Goal: Information Seeking & Learning: Find specific fact

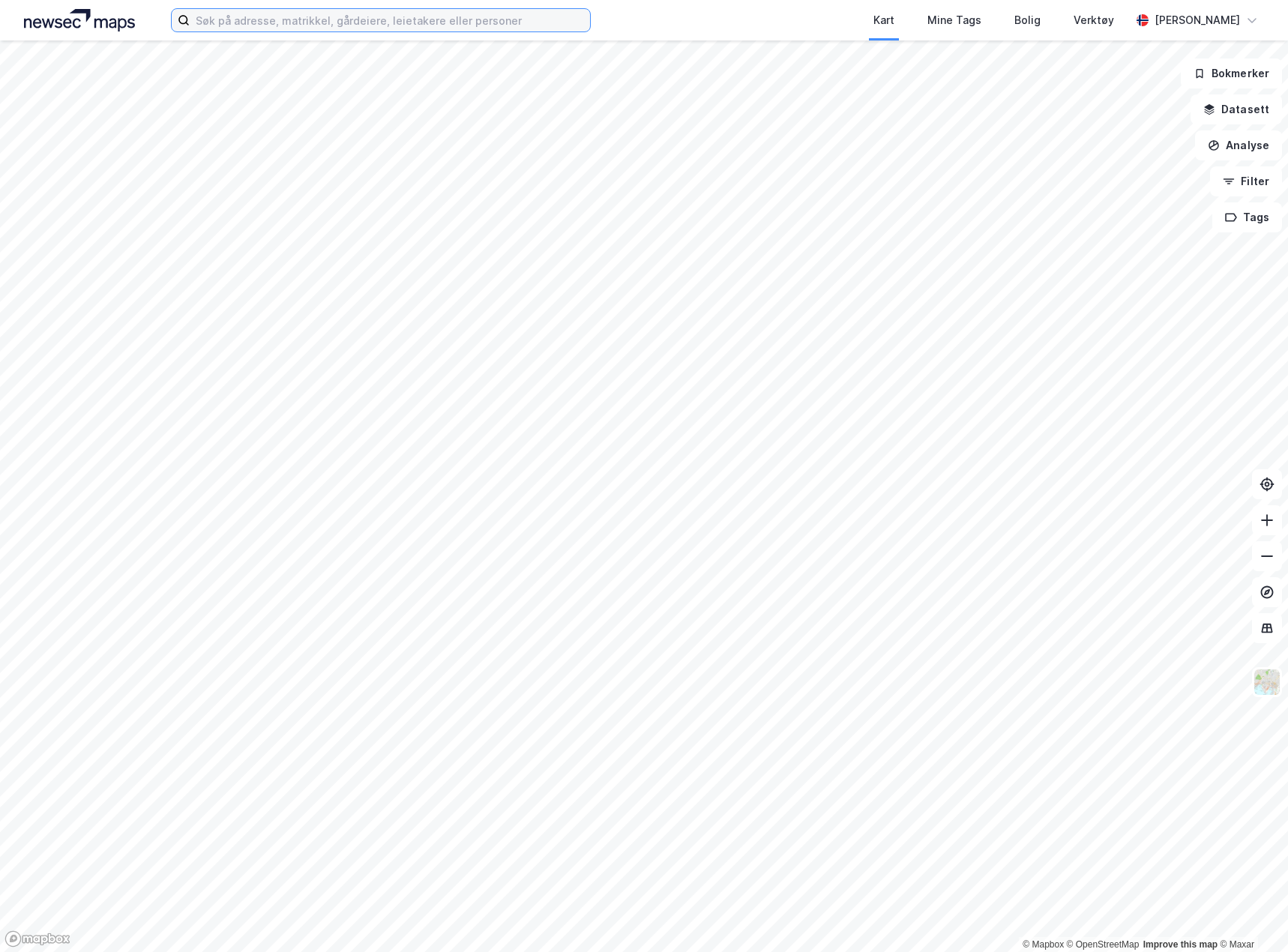
click at [245, 21] on input at bounding box center [389, 21] width 401 height 23
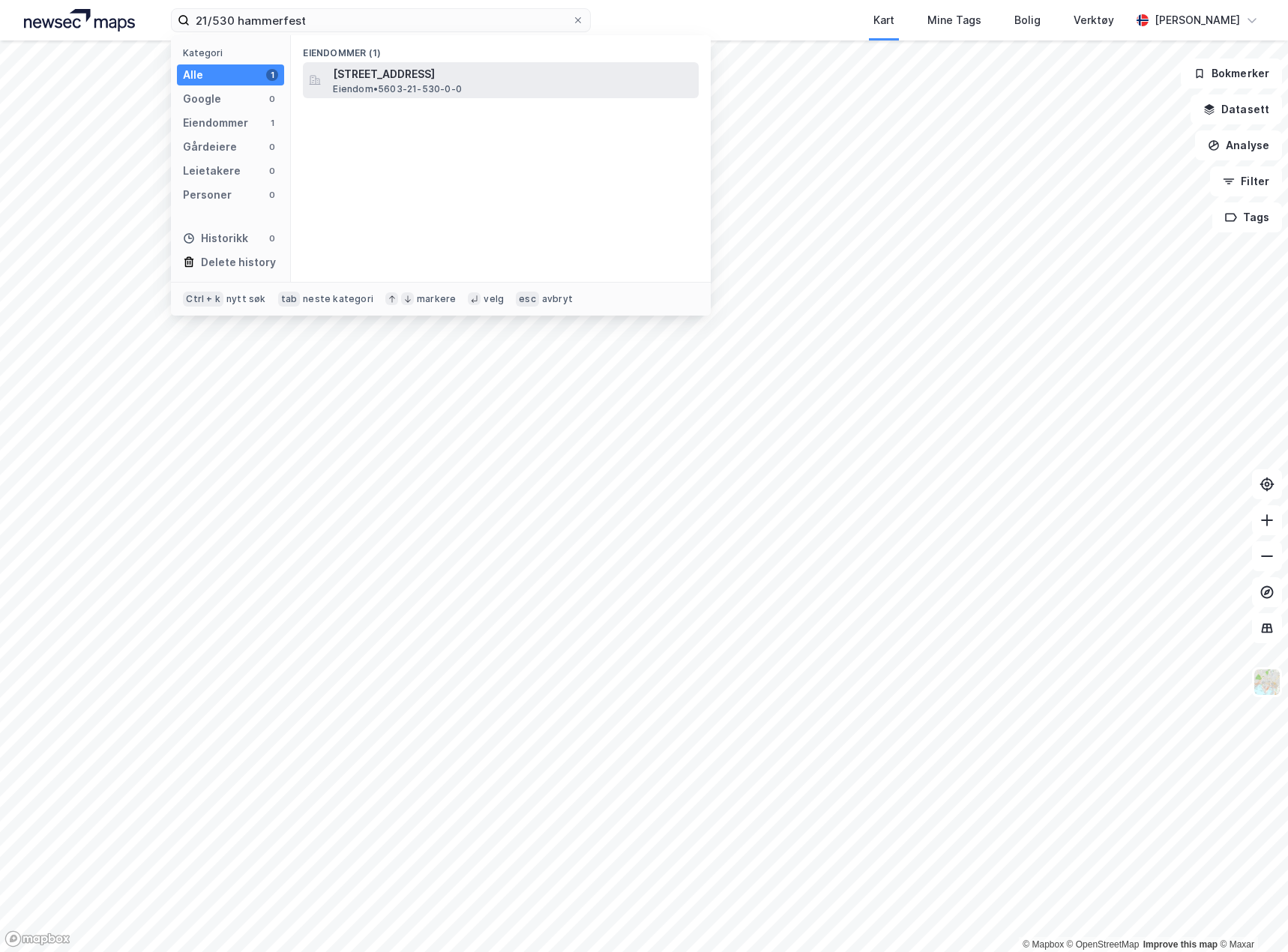
click at [372, 72] on span "[STREET_ADDRESS]" at bounding box center [513, 74] width 360 height 18
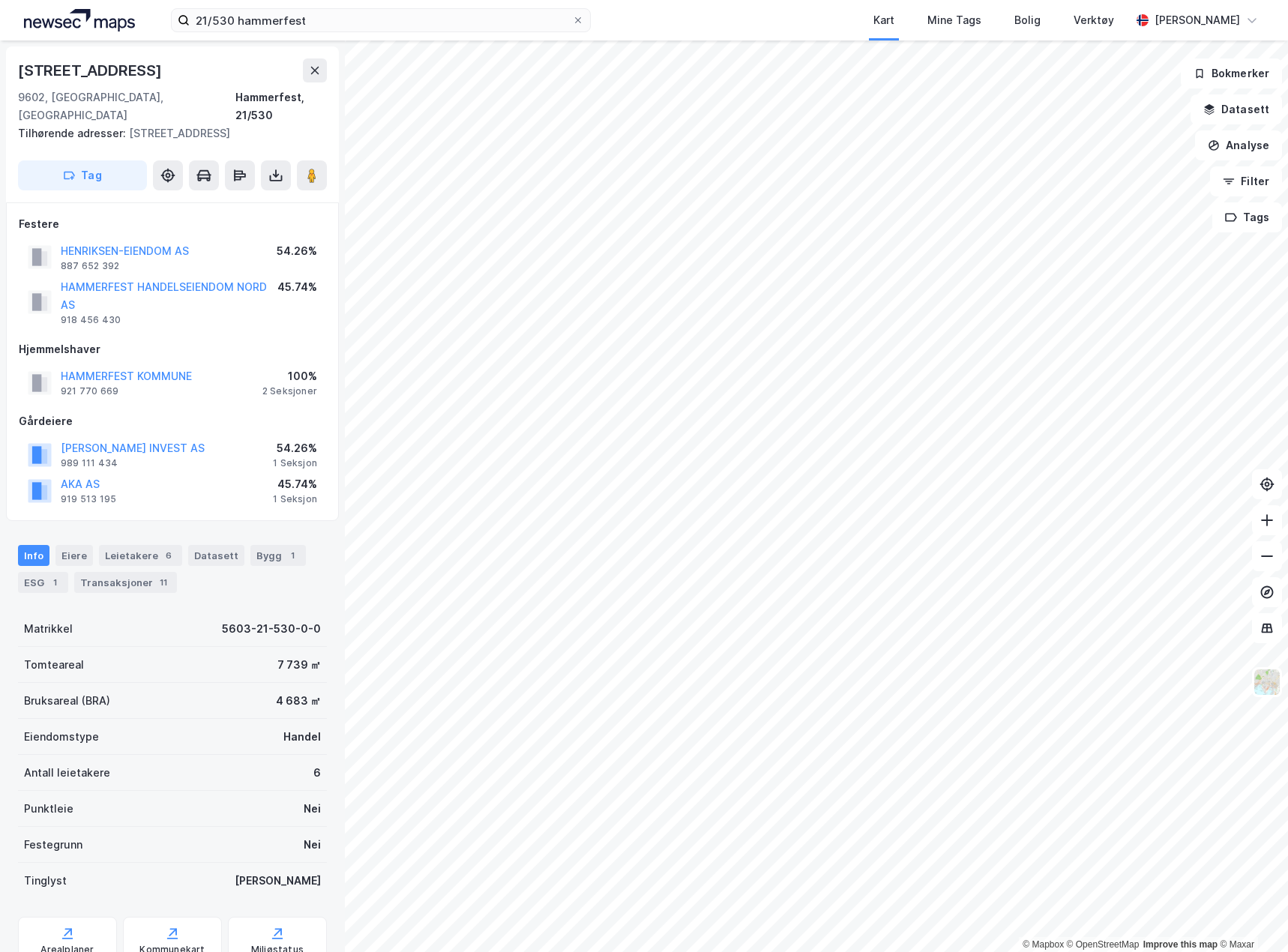
click at [105, 69] on div "[STREET_ADDRESS]" at bounding box center [91, 70] width 147 height 24
copy div "[STREET_ADDRESS]"
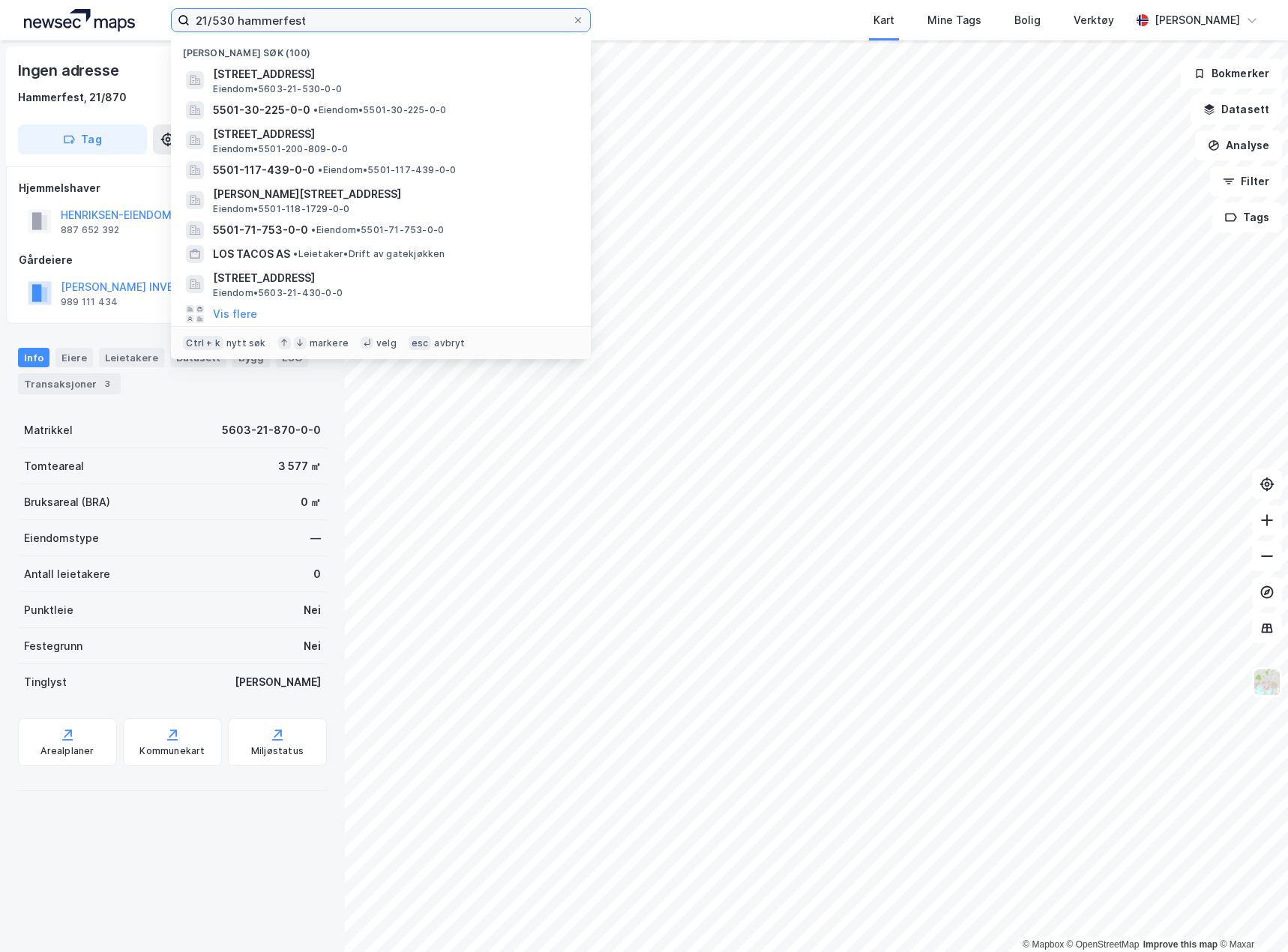
drag, startPoint x: 316, startPoint y: 23, endPoint x: 144, endPoint y: 40, distance: 172.8
click at [144, 40] on div "21/530 hammerfest Nylige søk (100) [STREET_ADDRESS] Eiendom • 5603-21-530-0-0 5…" at bounding box center [644, 476] width 1288 height 952
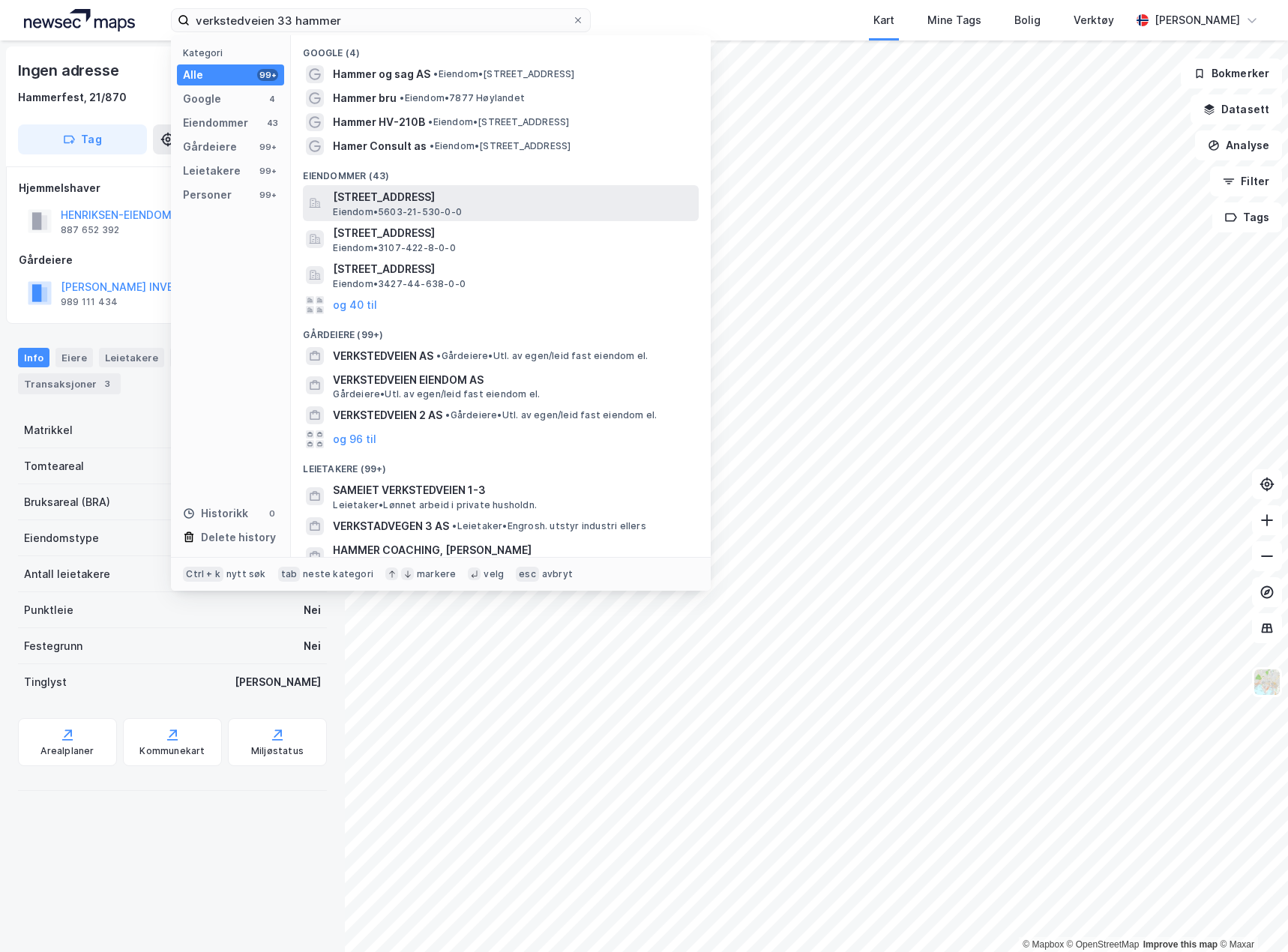
click at [586, 194] on span "[STREET_ADDRESS]" at bounding box center [513, 197] width 360 height 18
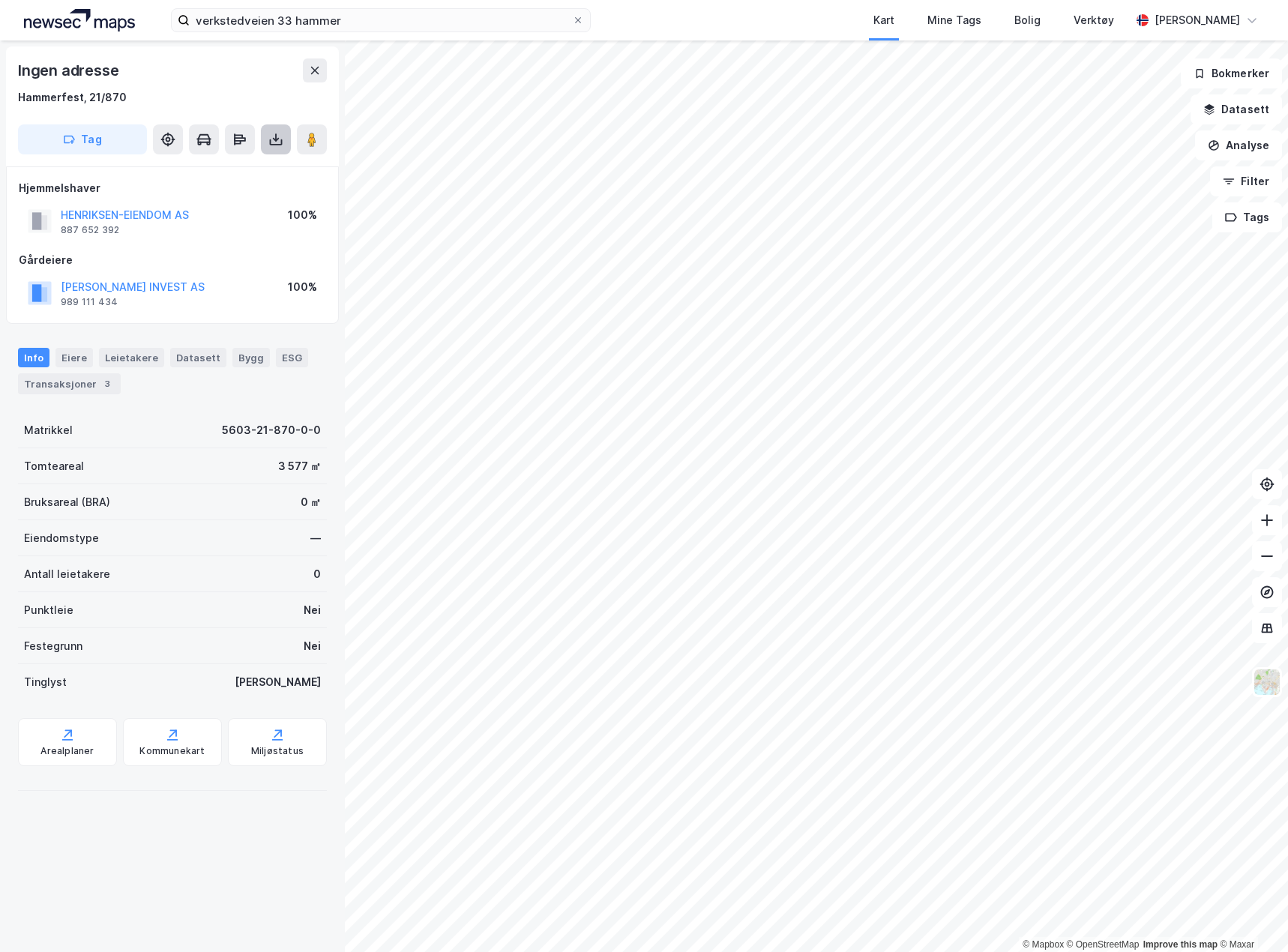
click at [275, 141] on icon at bounding box center [276, 140] width 6 height 4
click at [235, 168] on div "Last ned grunnbok" at bounding box center [202, 169] width 87 height 12
click at [74, 357] on div "Eiere" at bounding box center [74, 357] width 38 height 20
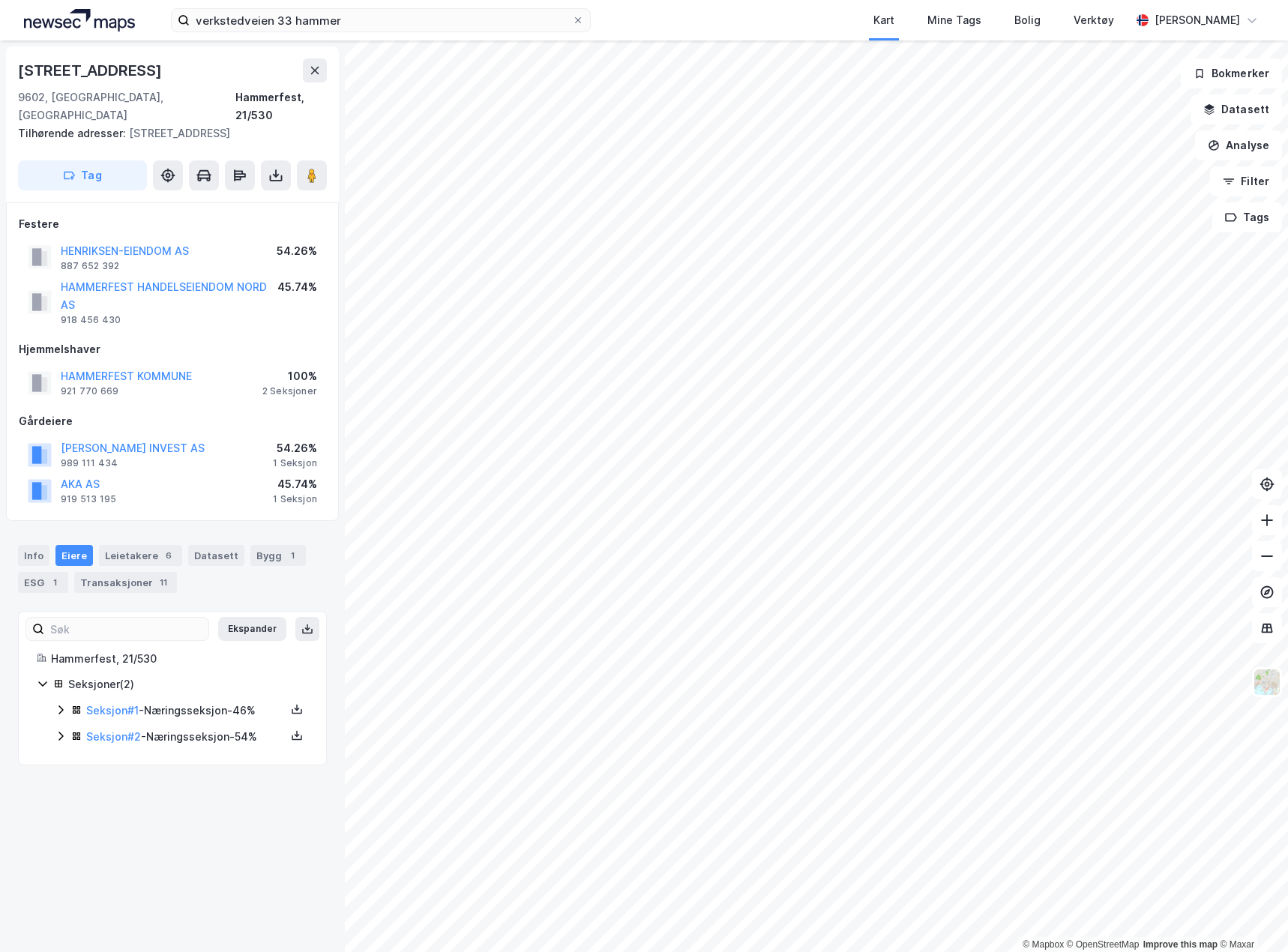
click at [51, 684] on div "Seksjoner ( 2 ) Seksjon # 1 - Næringsseksjon - 46% Seksjon # 2 - Næringsseksjon…" at bounding box center [172, 711] width 271 height 71
click at [56, 704] on icon at bounding box center [60, 710] width 12 height 12
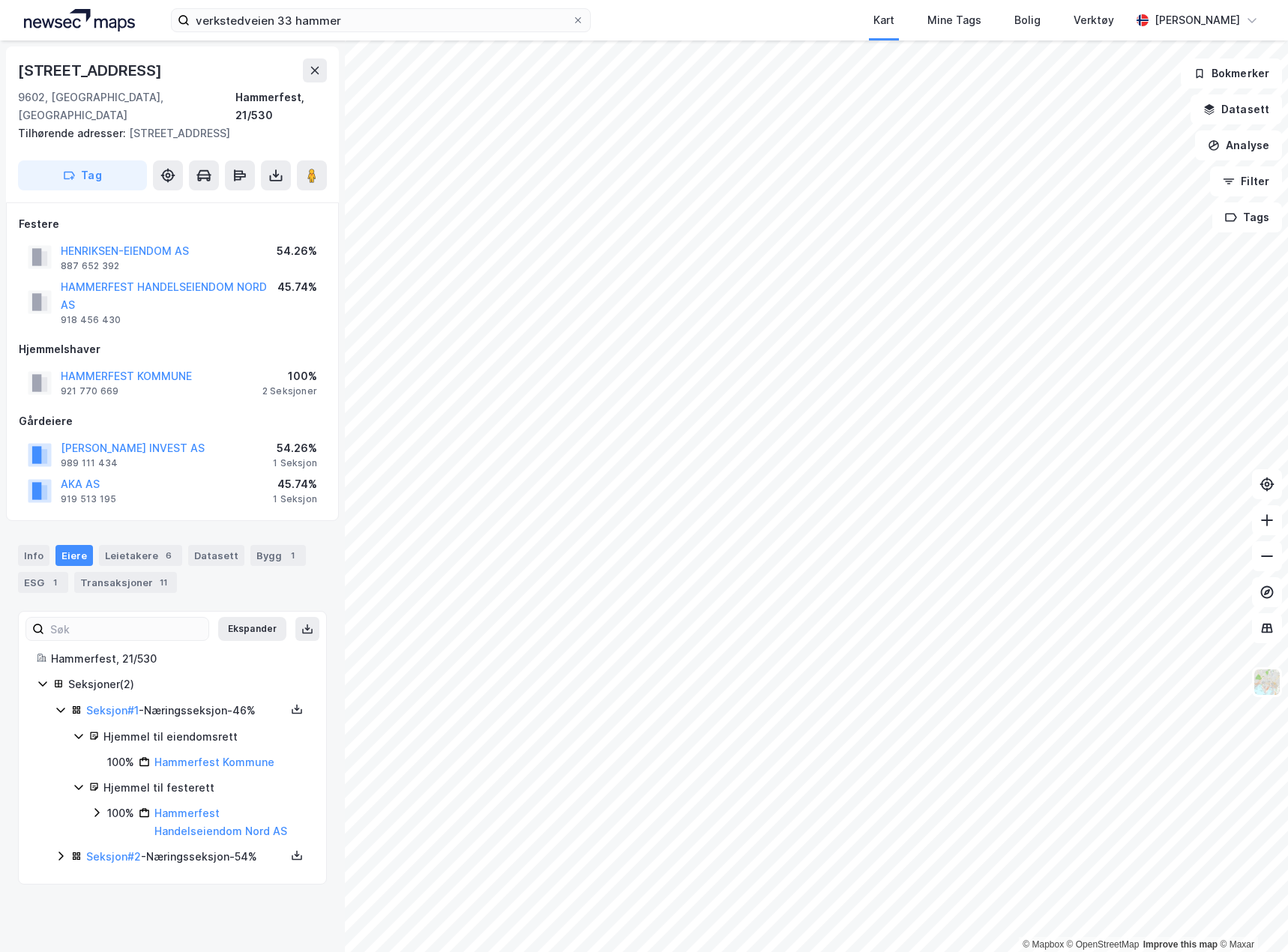
click at [56, 704] on icon at bounding box center [60, 710] width 12 height 12
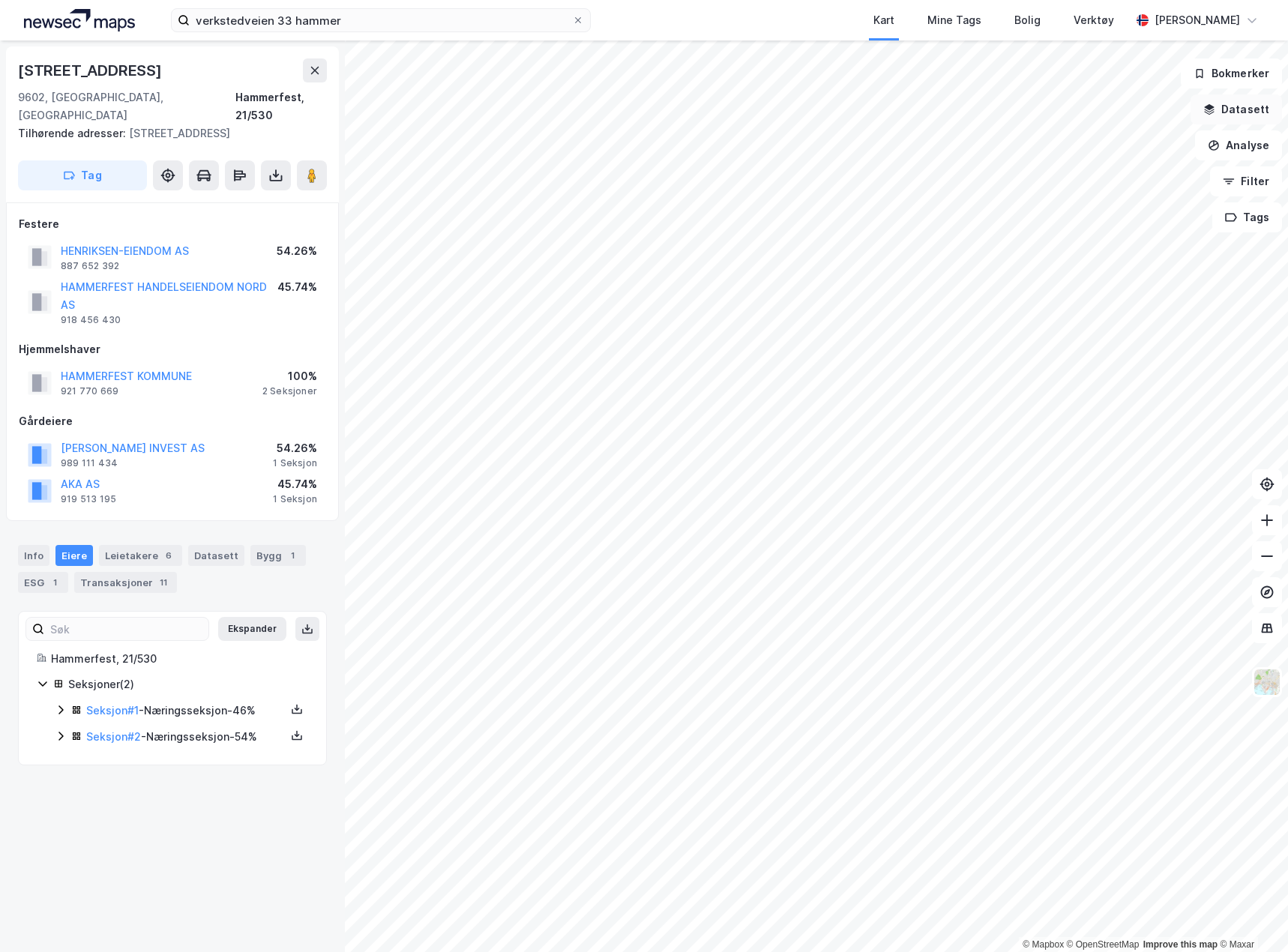
click at [1259, 113] on button "Datasett" at bounding box center [1236, 110] width 92 height 30
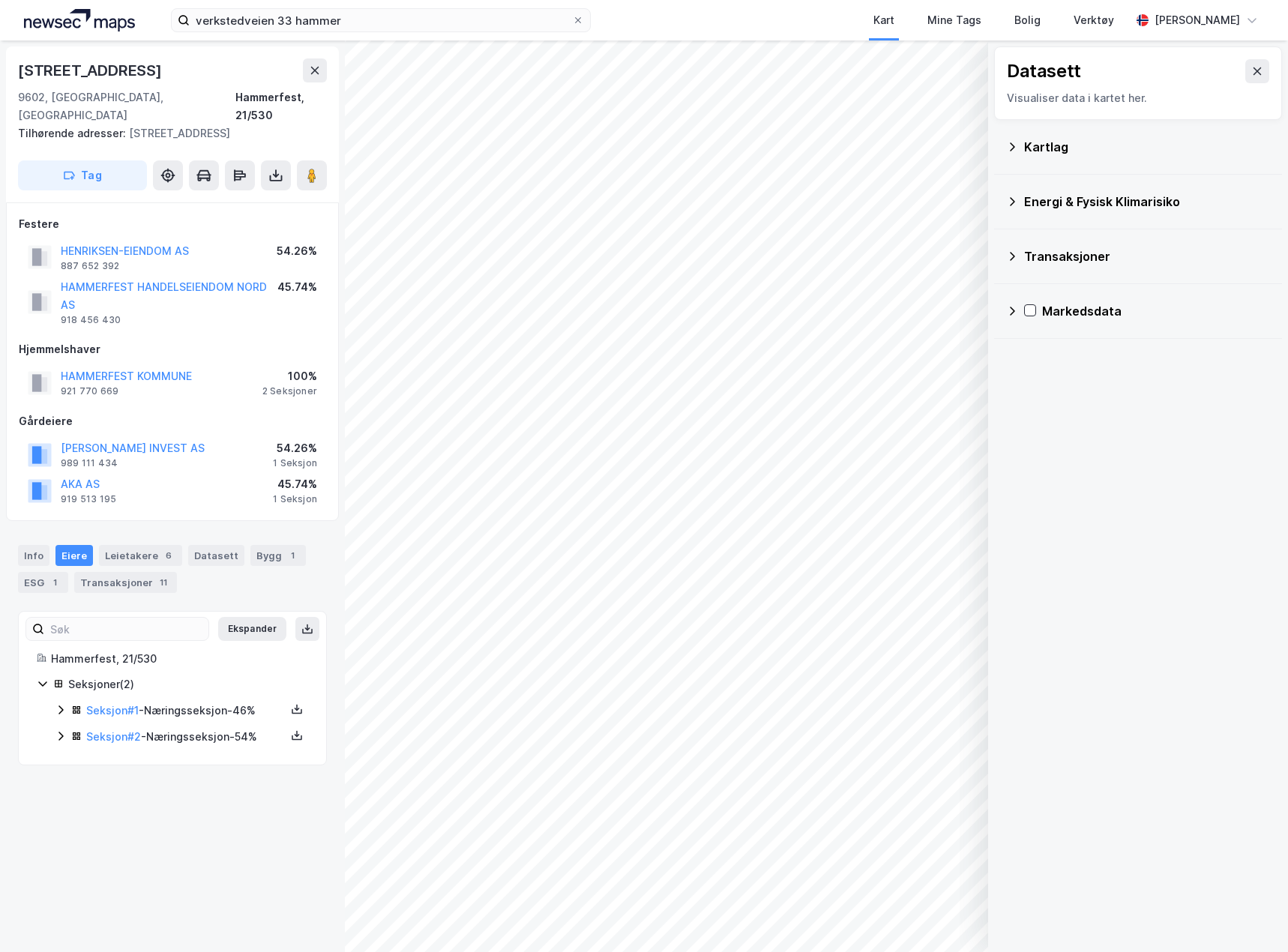
click at [1009, 139] on div "Kartlag" at bounding box center [1138, 146] width 264 height 36
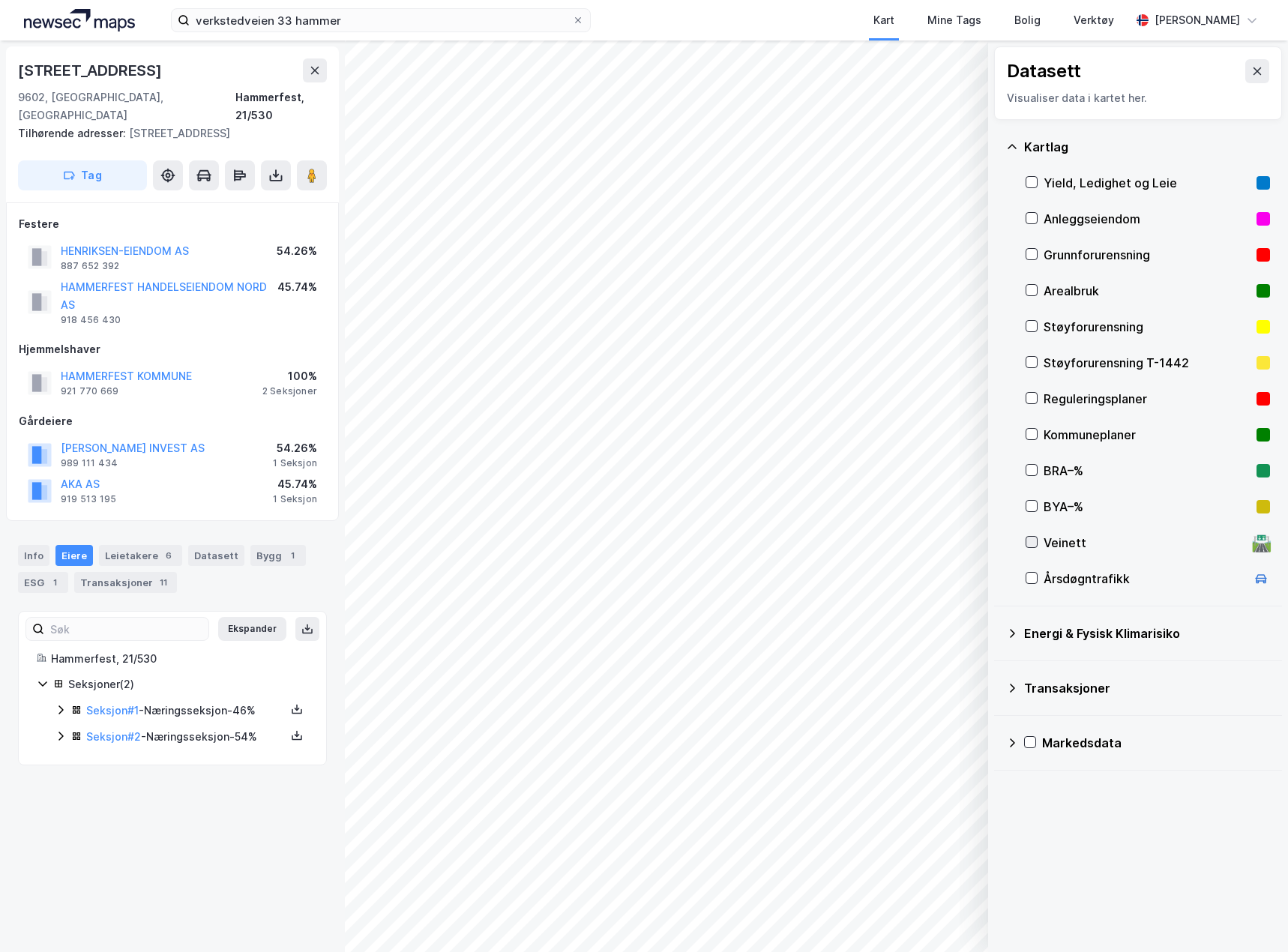
click at [1030, 543] on icon at bounding box center [1031, 541] width 10 height 10
click at [925, 910] on button "Vis" at bounding box center [911, 914] width 125 height 24
click at [959, 875] on icon at bounding box center [958, 880] width 12 height 12
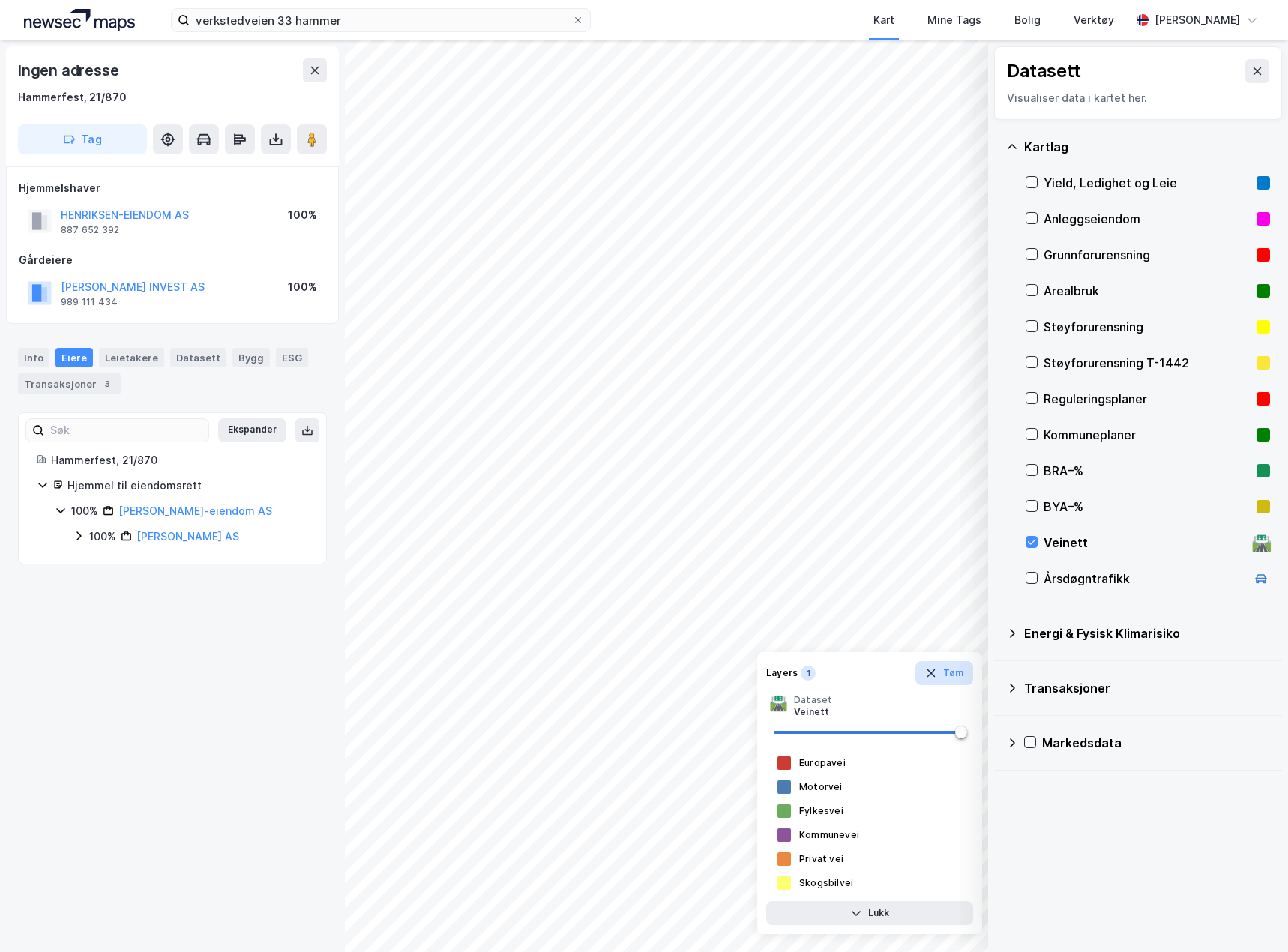
click at [964, 674] on button "Tøm" at bounding box center [945, 673] width 58 height 24
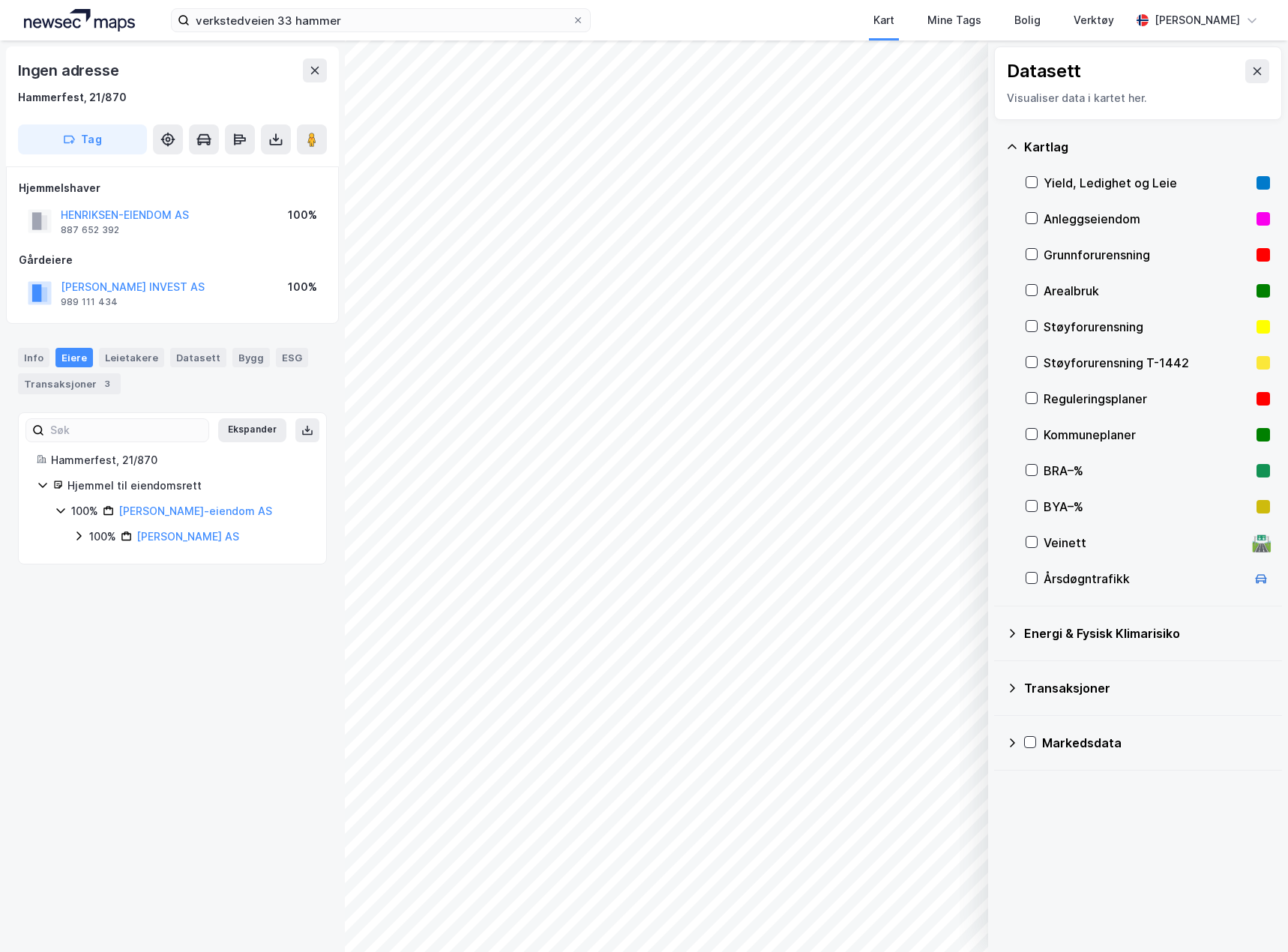
drag, startPoint x: 1034, startPoint y: 540, endPoint x: 1073, endPoint y: 499, distance: 56.6
click at [1034, 540] on icon at bounding box center [1031, 541] width 10 height 10
click at [1251, 68] on icon at bounding box center [1257, 71] width 12 height 12
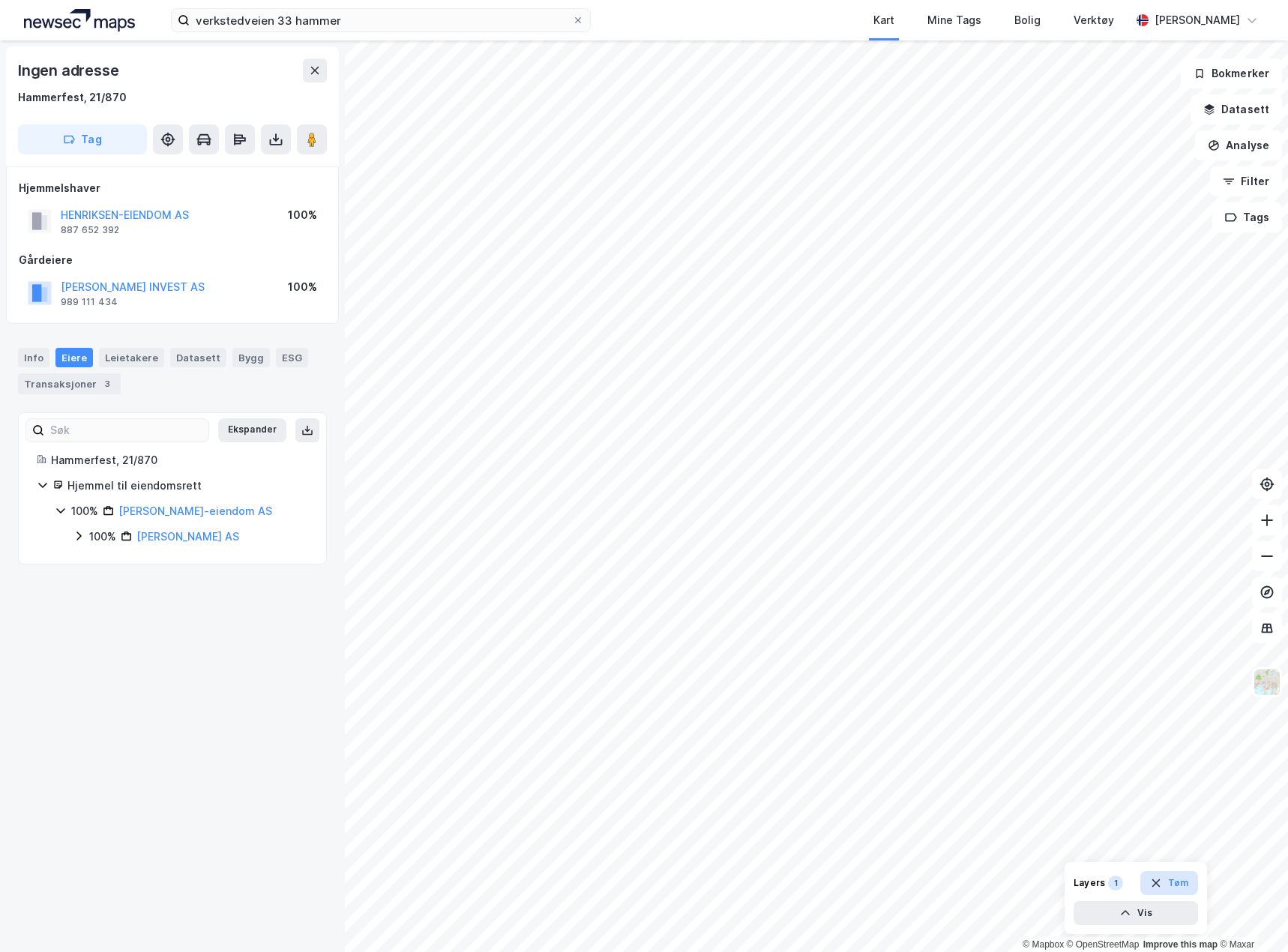
click at [1173, 882] on button "Tøm" at bounding box center [1170, 884] width 58 height 24
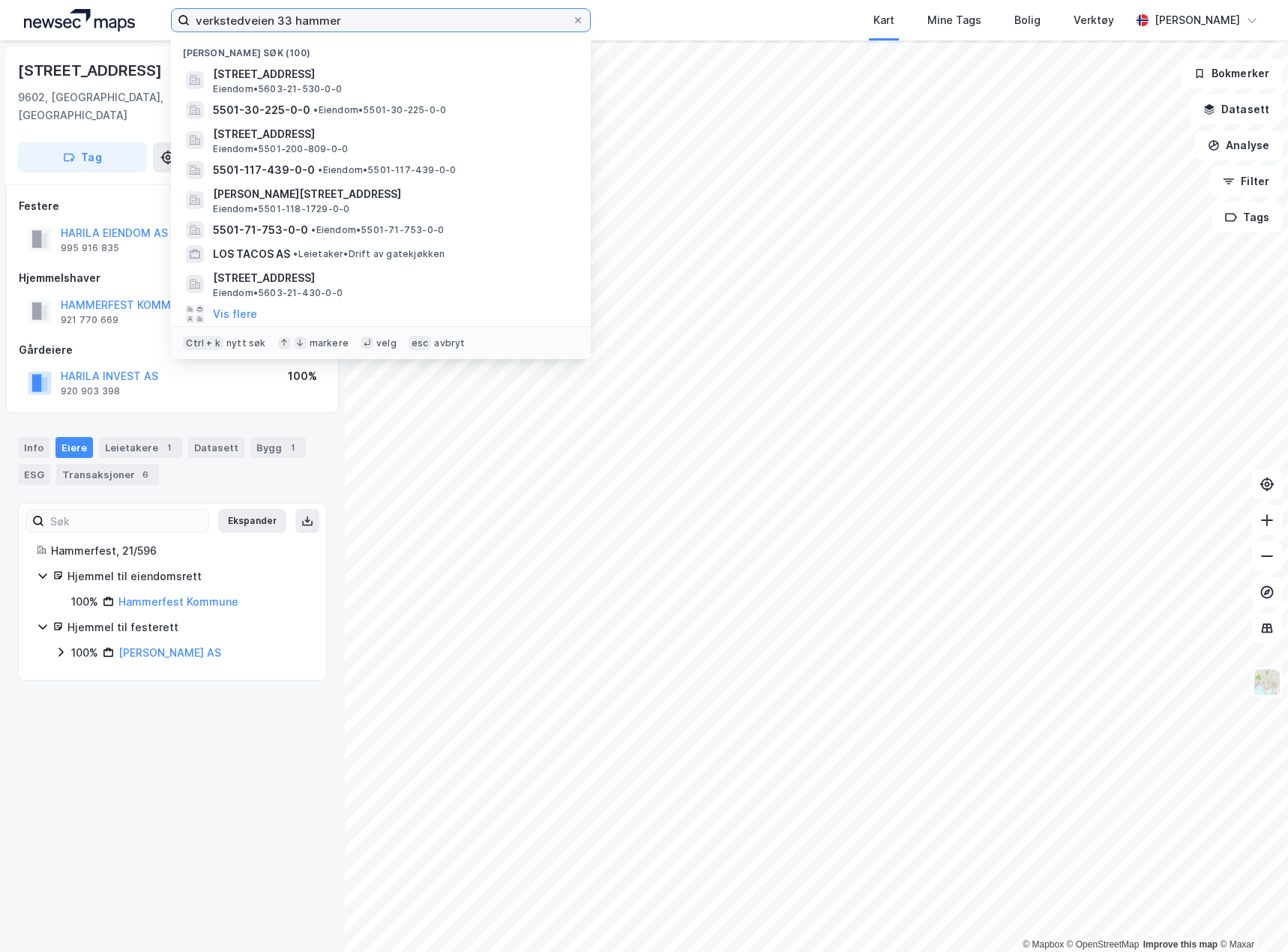
click at [238, 14] on input "verkstedveien 33 hammer" at bounding box center [381, 21] width 383 height 23
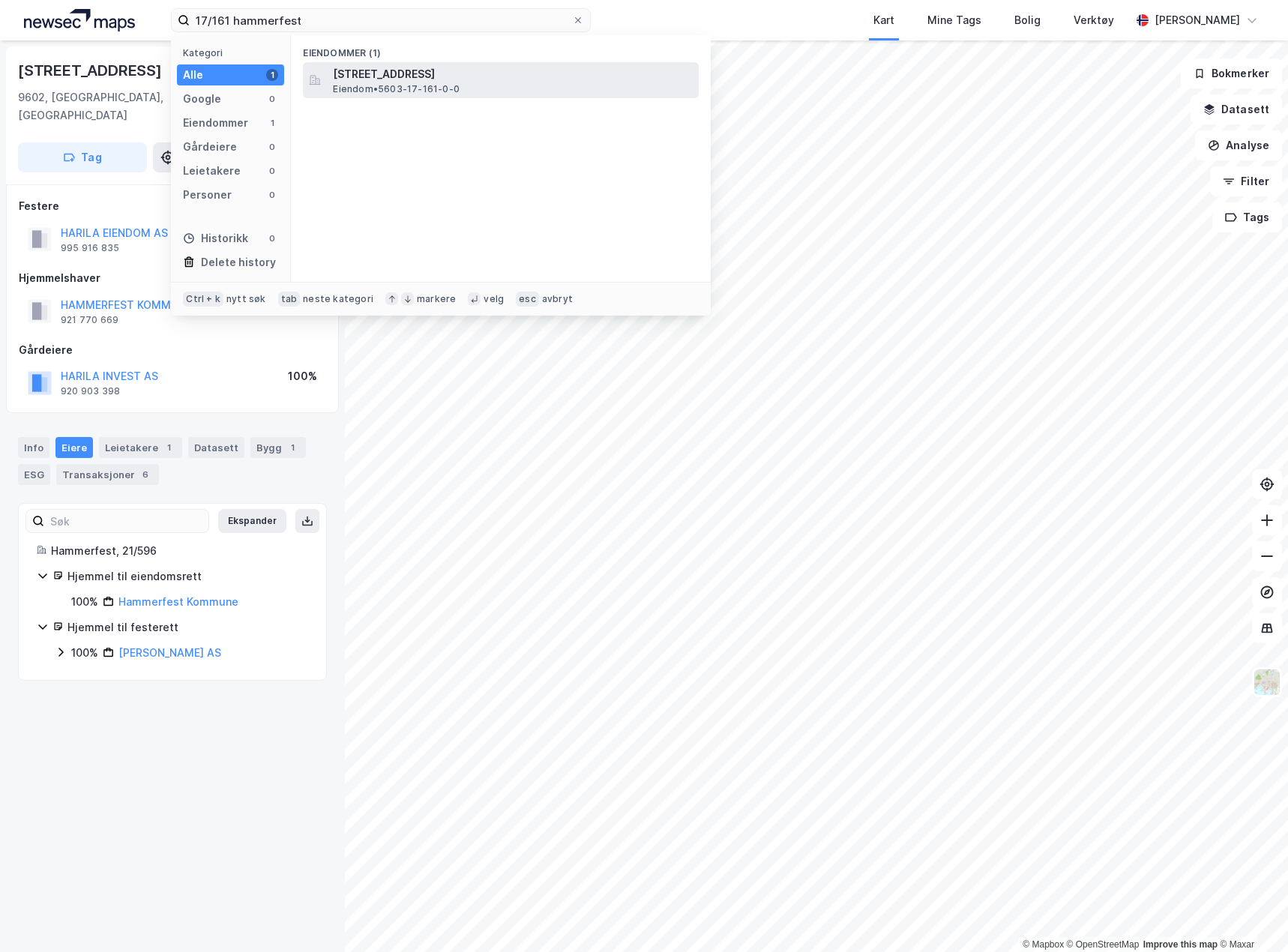
click at [519, 82] on span "[STREET_ADDRESS]" at bounding box center [513, 74] width 360 height 18
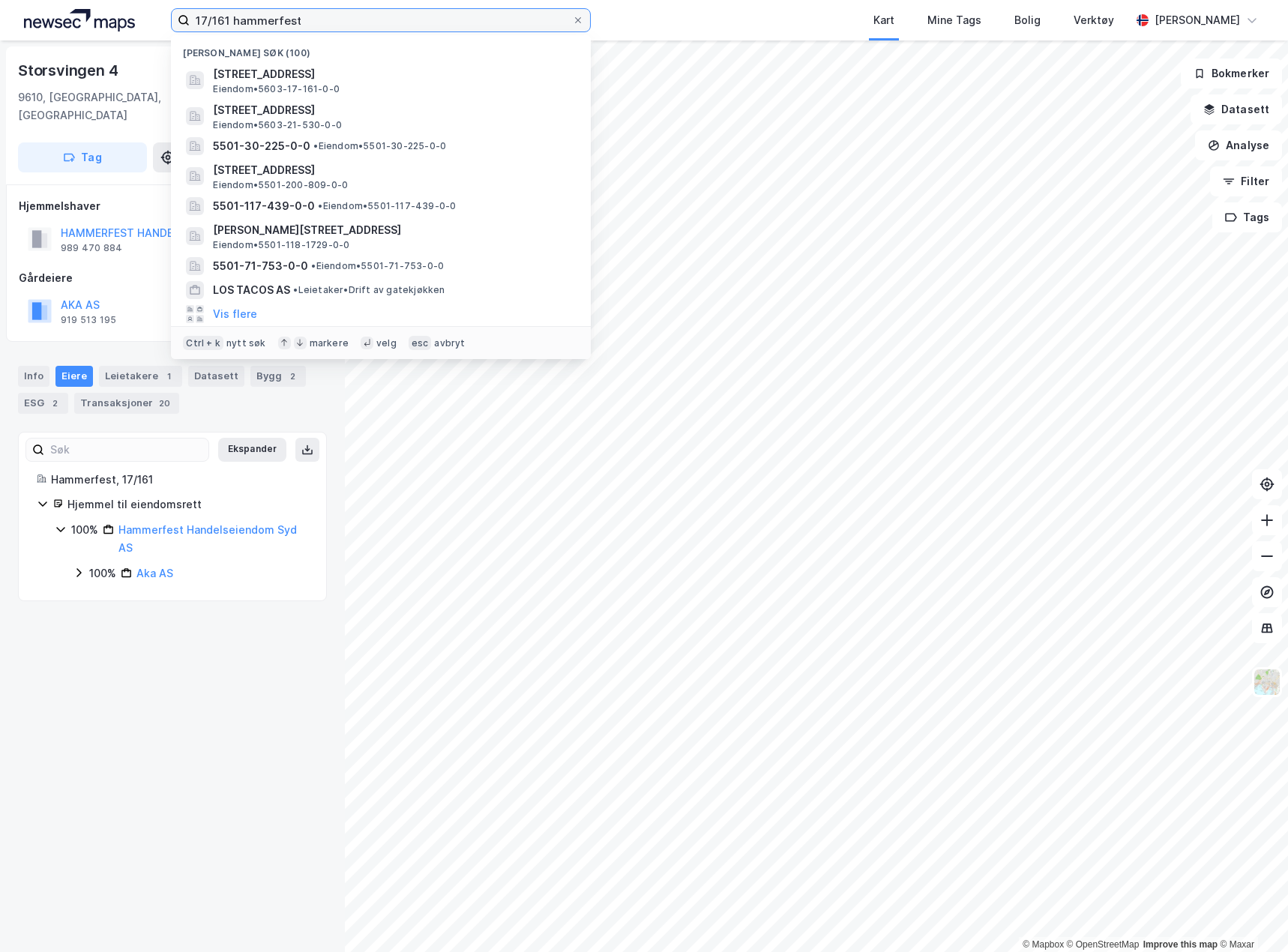
click at [273, 17] on input "17/161 hammerfest" at bounding box center [381, 21] width 383 height 23
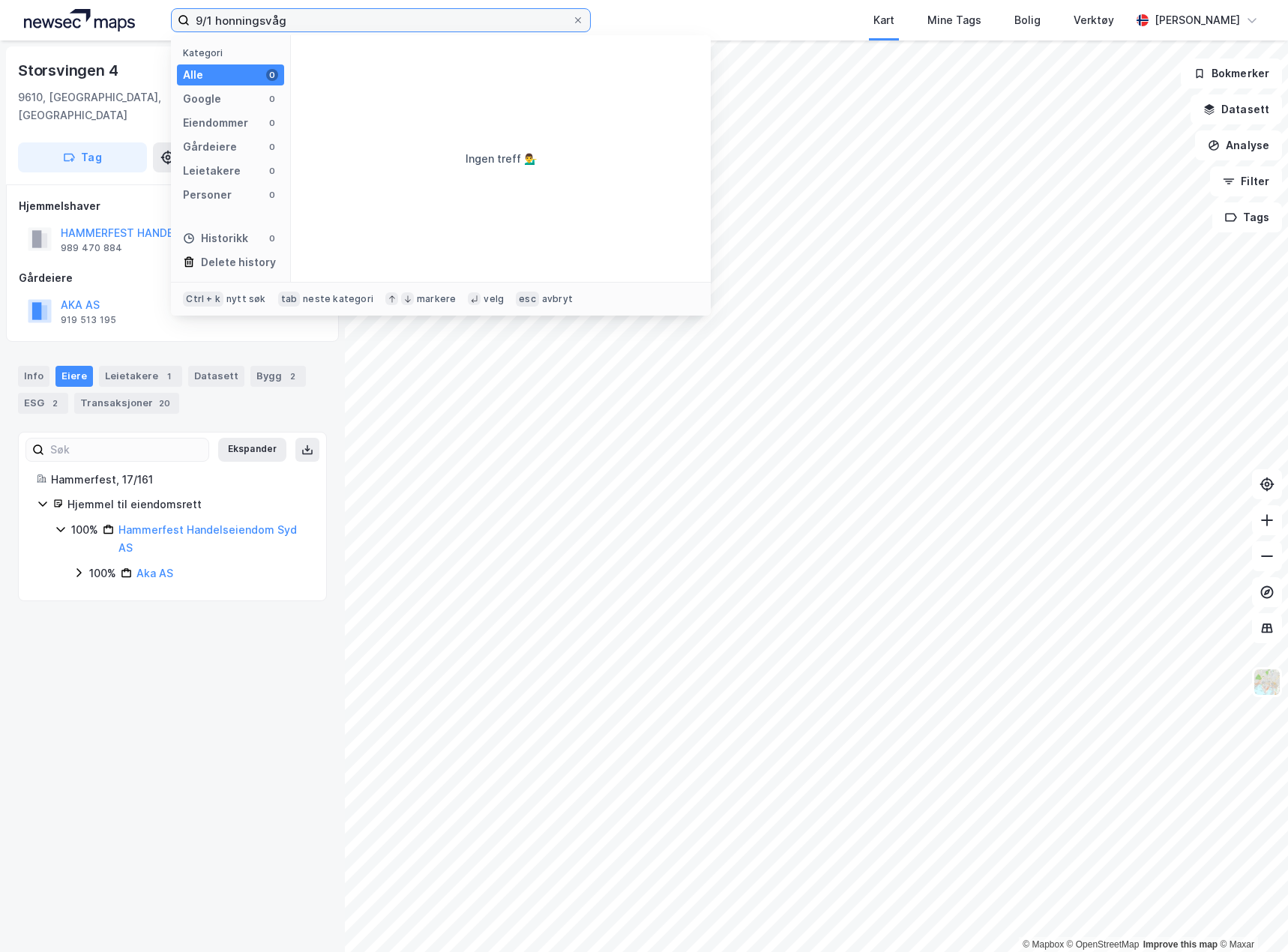
click at [212, 18] on input "9/1 honningsvåg" at bounding box center [381, 21] width 383 height 23
click at [325, 26] on input "[DATE] honningsvåg" at bounding box center [381, 21] width 383 height 23
click at [347, 6] on div "[DATE] honningsvåg Kategori Alle 0 Google 0 Eiendommer 0 Gårdeiere 0 Leietakere…" at bounding box center [644, 20] width 1288 height 40
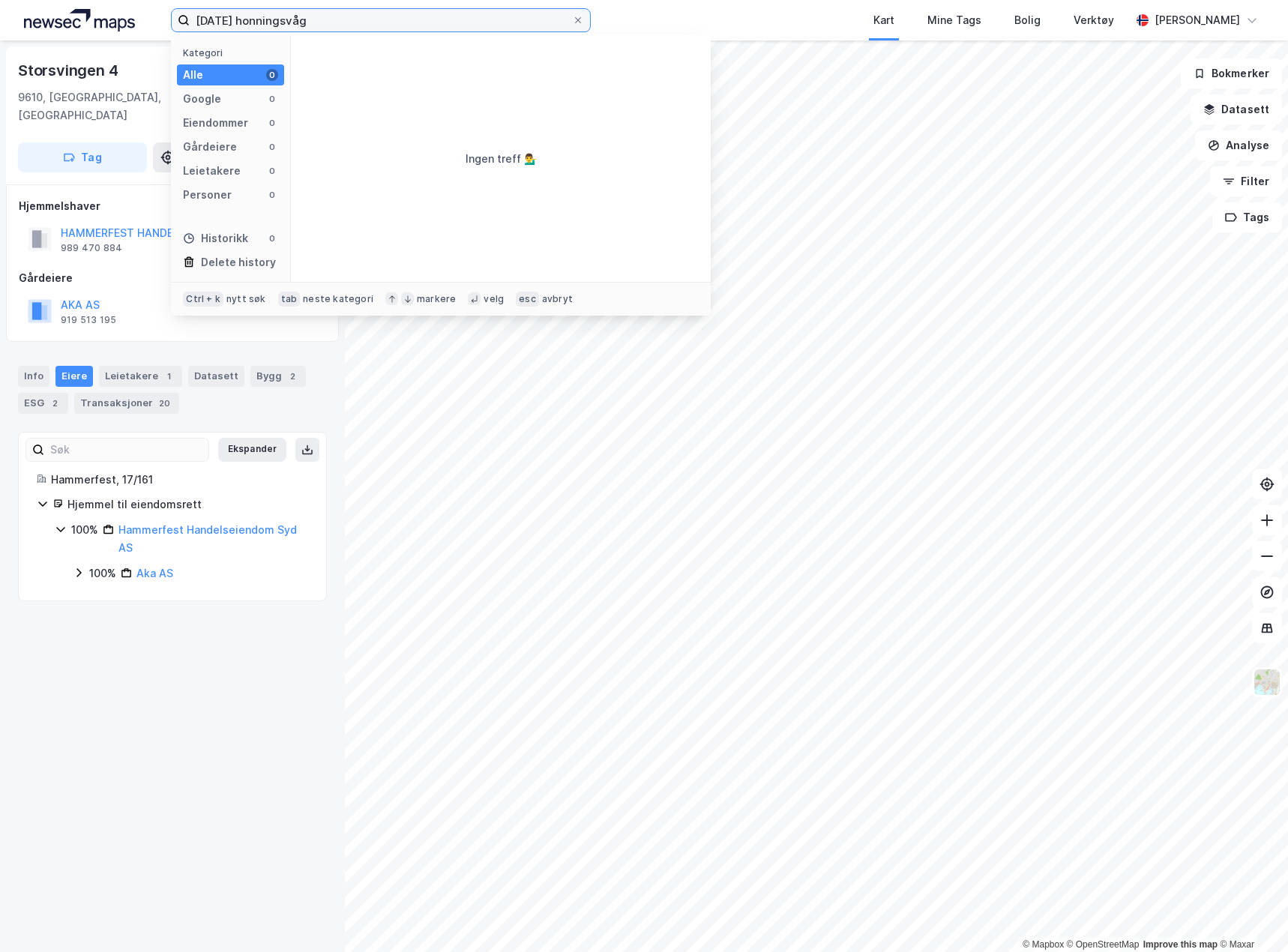
click at [284, 19] on input "[DATE] honningsvåg" at bounding box center [381, 21] width 383 height 23
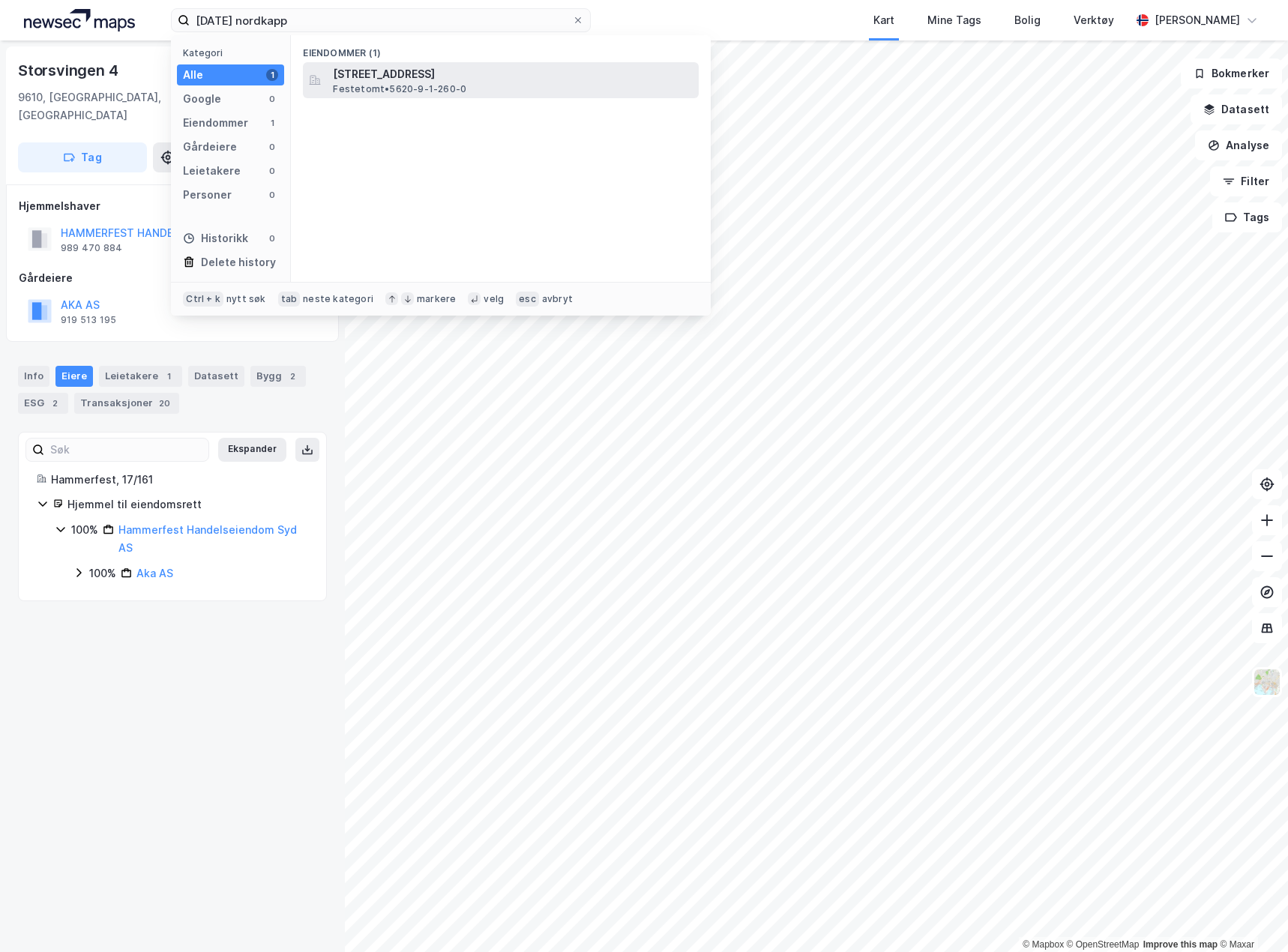
click at [394, 81] on span "[STREET_ADDRESS]" at bounding box center [513, 74] width 360 height 18
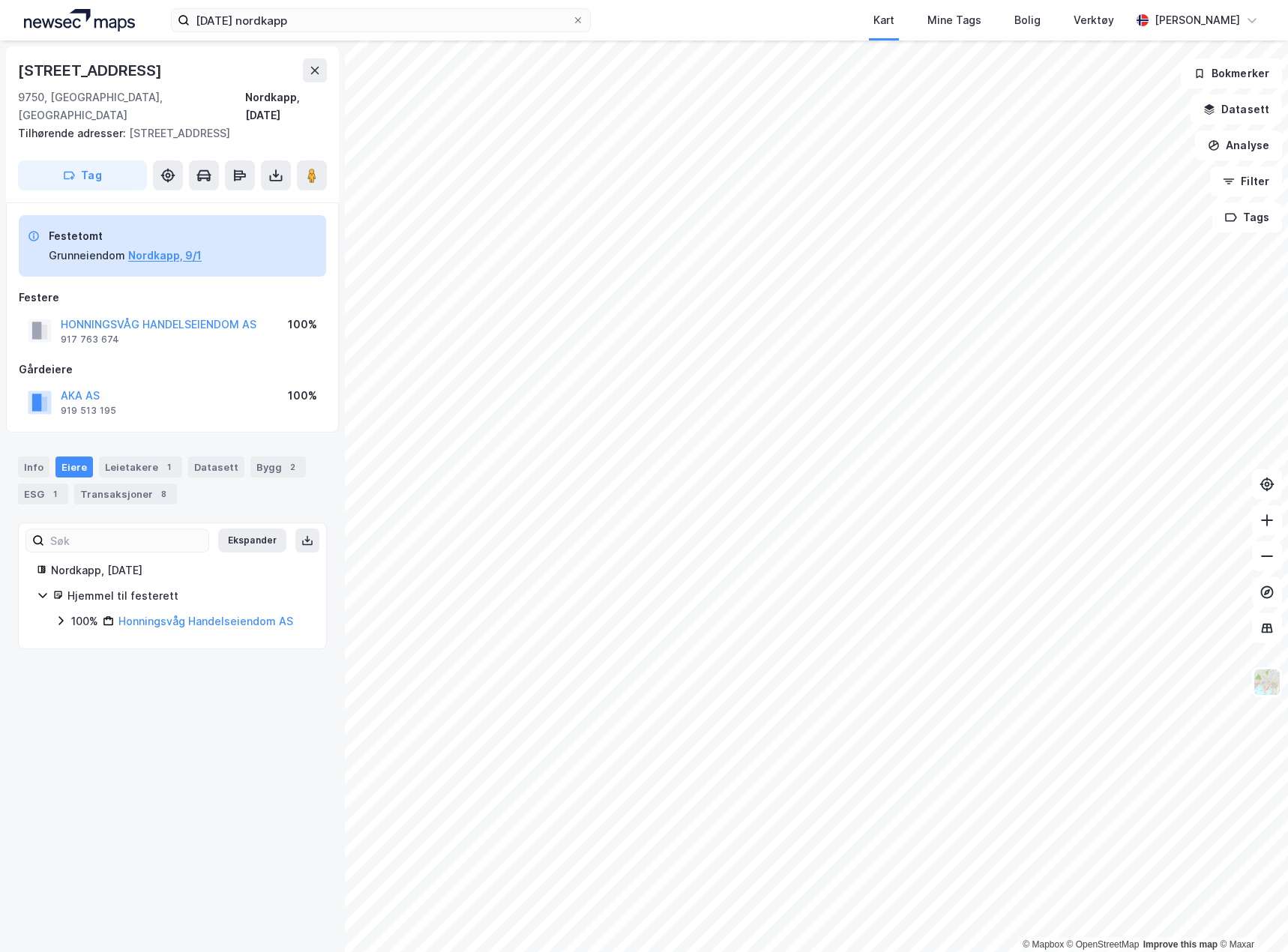
click at [201, 727] on div "[STREET_ADDRESS], [GEOGRAPHIC_DATA], [DATE] Tilhørende adresser: Nordkappveien …" at bounding box center [173, 496] width 345 height 912
click at [132, 68] on div "[STREET_ADDRESS]" at bounding box center [91, 70] width 147 height 24
copy div "[STREET_ADDRESS]"
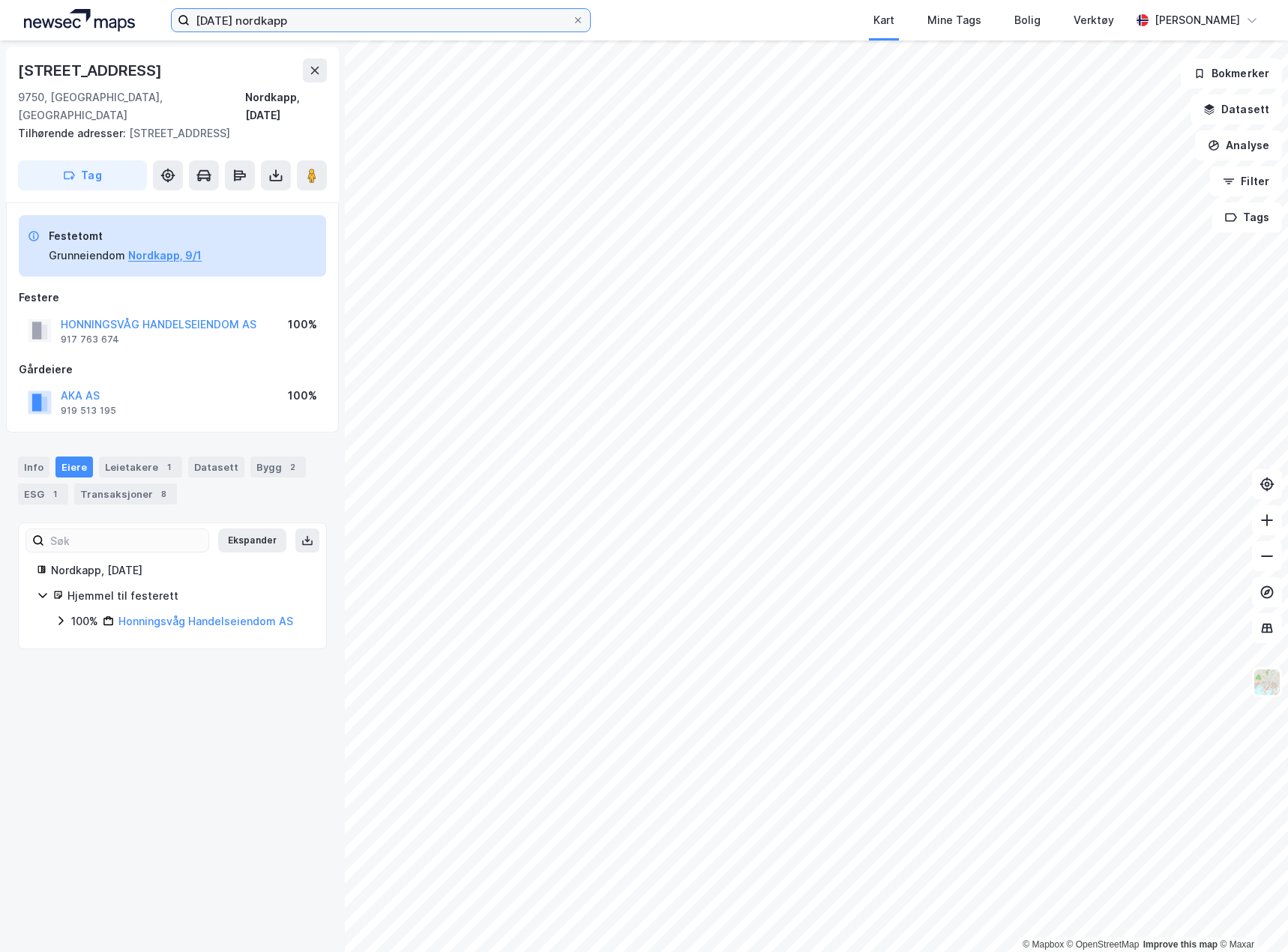
click at [338, 23] on input "[DATE] nordkapp" at bounding box center [381, 21] width 383 height 23
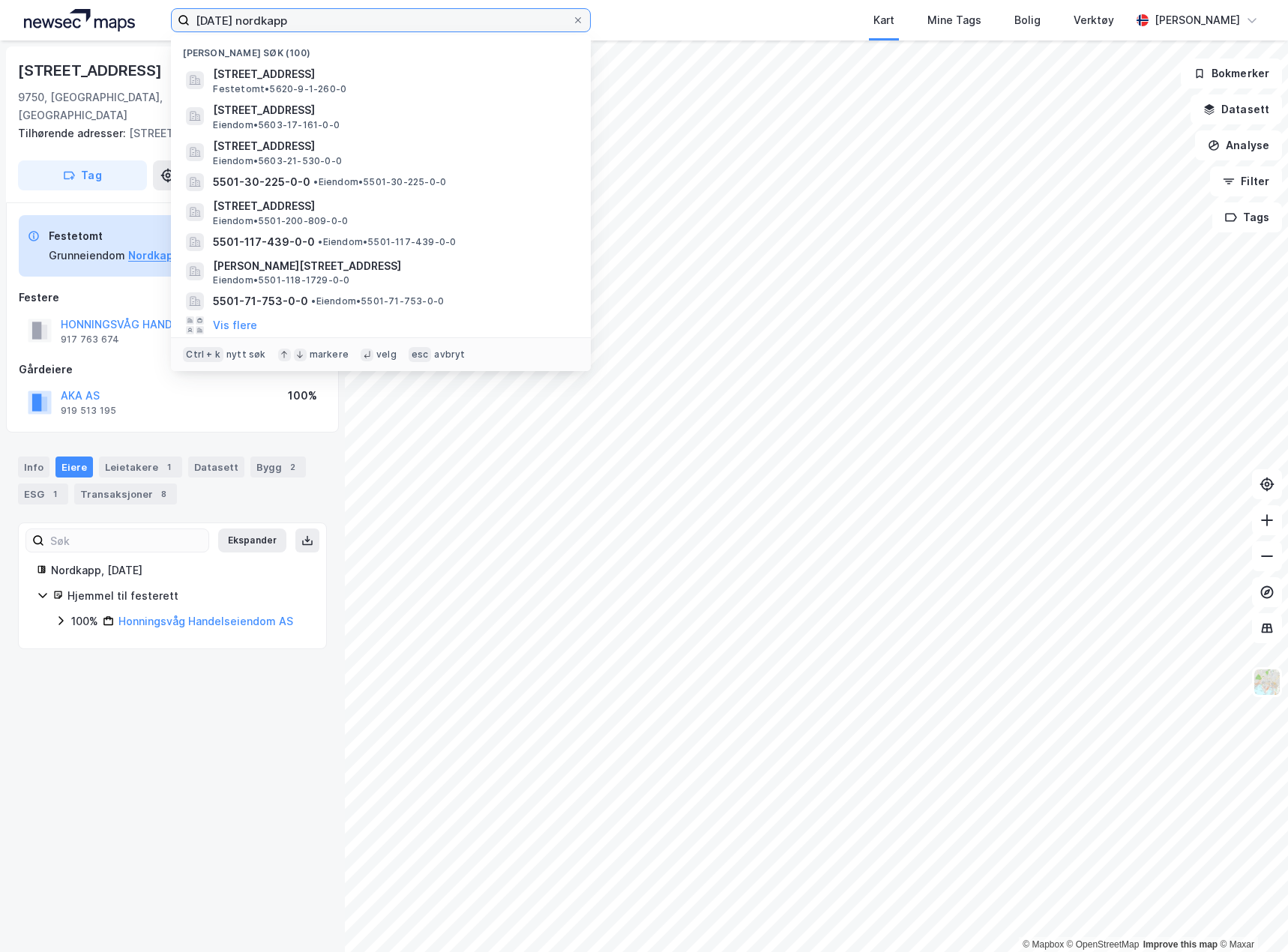
click at [338, 23] on input "[DATE] nordkapp" at bounding box center [381, 21] width 383 height 23
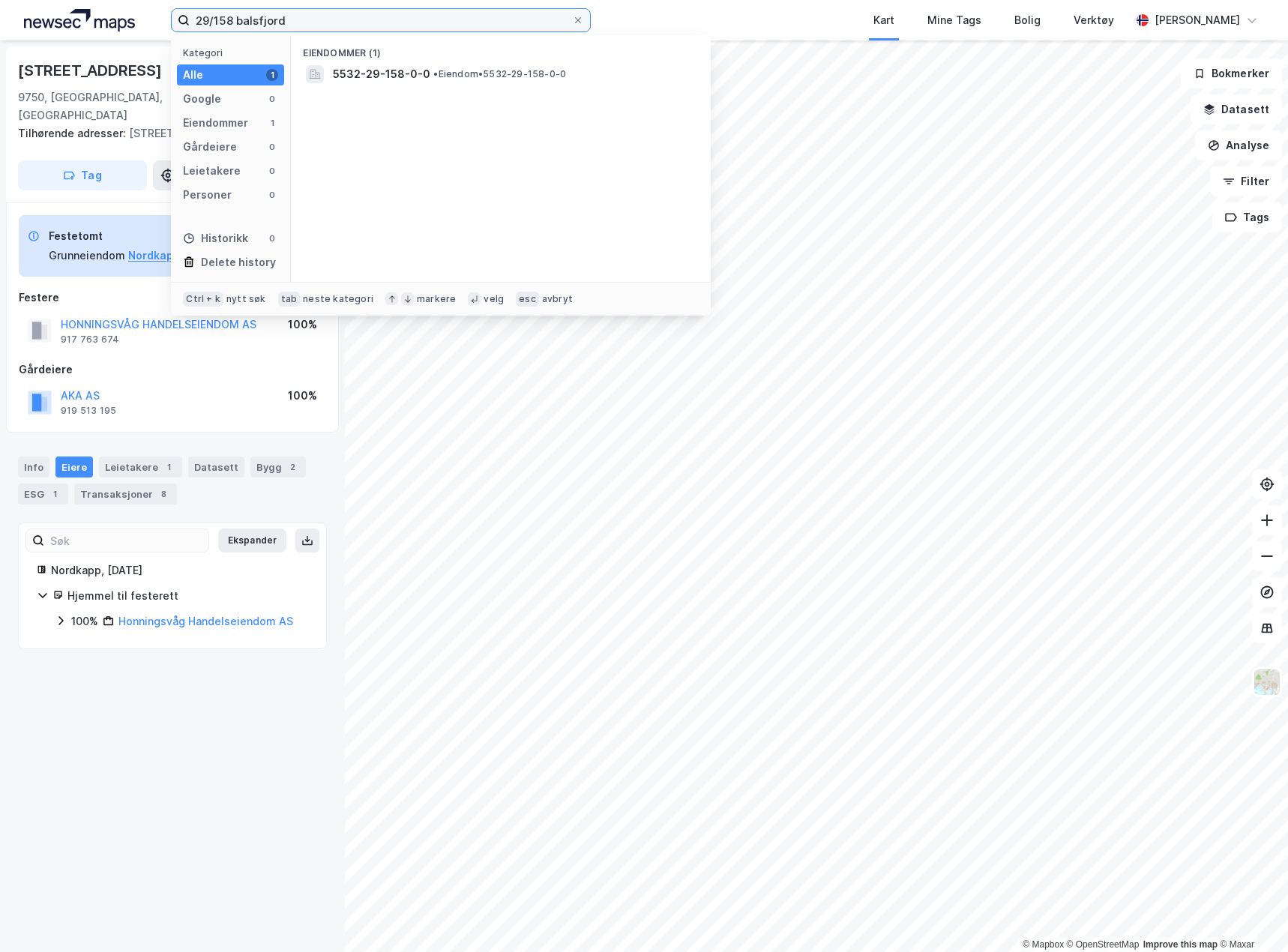
type input "29/158 balsfjord"
click at [450, 61] on div "Eiendommer (1)" at bounding box center [501, 49] width 420 height 27
click at [455, 69] on span "• Eiendom • 5532-29-158-0-0" at bounding box center [499, 74] width 132 height 12
